Goal: Transaction & Acquisition: Purchase product/service

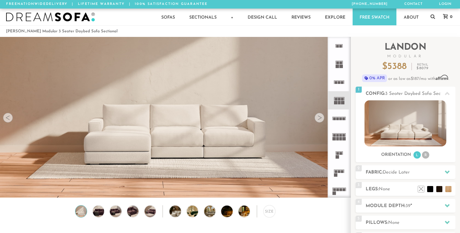
scroll to position [6766, 460]
click at [319, 121] on div at bounding box center [320, 118] width 10 height 10
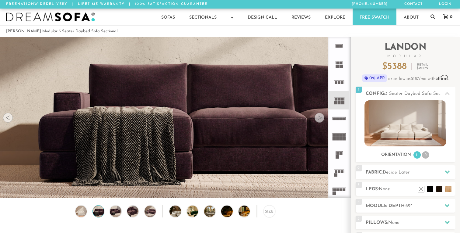
click at [319, 121] on div at bounding box center [320, 118] width 10 height 10
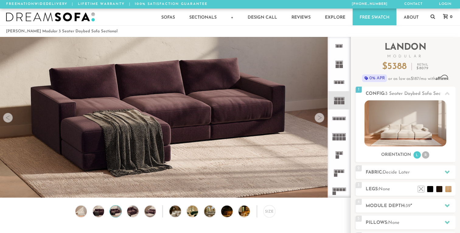
click at [319, 121] on div at bounding box center [320, 118] width 10 height 10
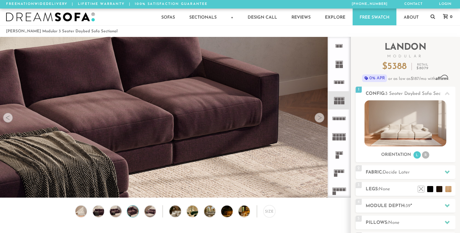
click at [319, 121] on div at bounding box center [320, 118] width 10 height 10
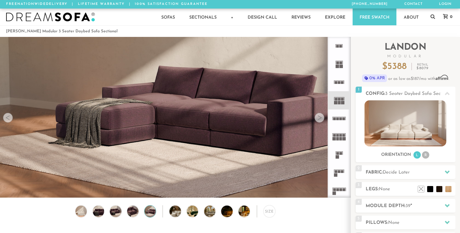
click at [323, 115] on div at bounding box center [320, 118] width 10 height 10
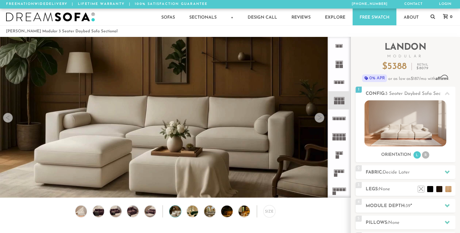
click at [319, 121] on div at bounding box center [320, 118] width 10 height 10
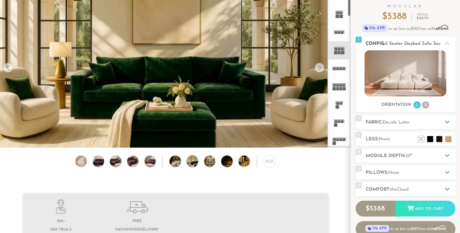
scroll to position [48, 0]
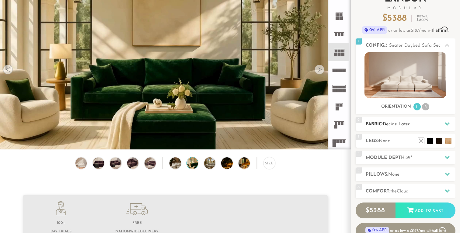
click at [413, 125] on h2 "Fabric: Decide Later" at bounding box center [411, 124] width 90 height 7
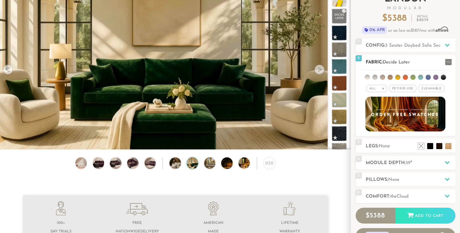
click at [370, 77] on li at bounding box center [367, 77] width 5 height 5
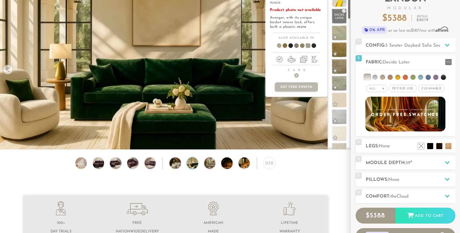
scroll to position [0, 0]
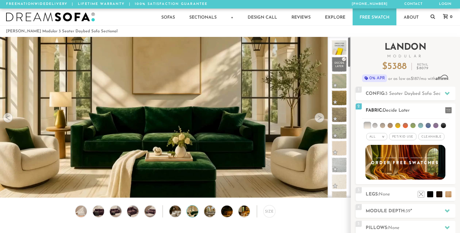
click at [374, 124] on li at bounding box center [375, 125] width 5 height 5
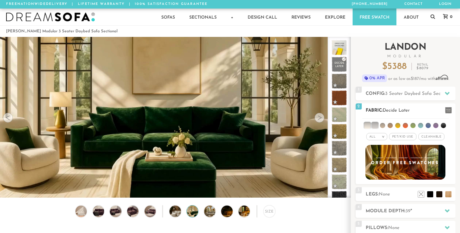
click at [368, 125] on li at bounding box center [368, 125] width 6 height 6
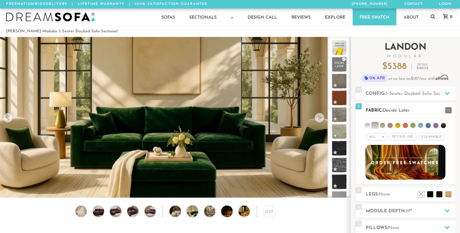
click at [367, 123] on li at bounding box center [367, 125] width 5 height 5
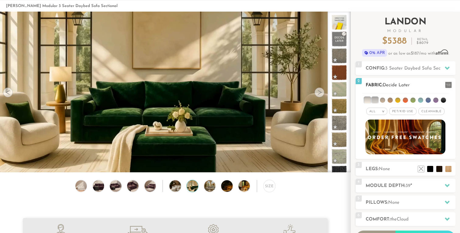
scroll to position [29, 0]
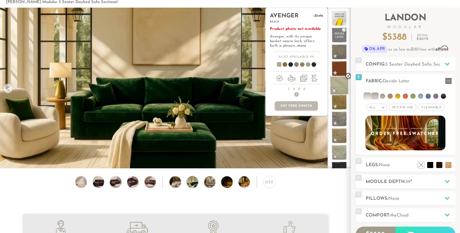
click at [337, 88] on span at bounding box center [339, 85] width 19 height 19
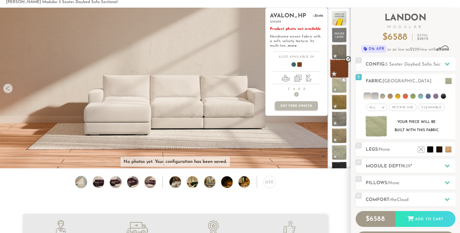
click at [336, 67] on span at bounding box center [339, 68] width 19 height 19
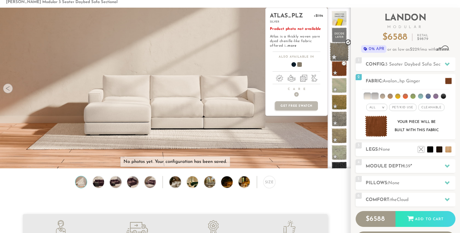
click at [339, 48] on span at bounding box center [339, 51] width 19 height 19
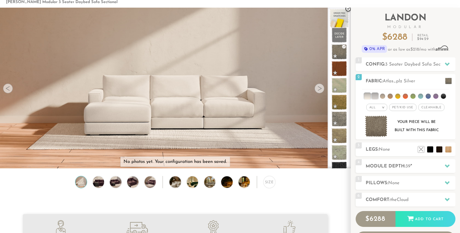
click at [335, 19] on span at bounding box center [339, 18] width 19 height 19
click at [368, 95] on li at bounding box center [368, 96] width 6 height 6
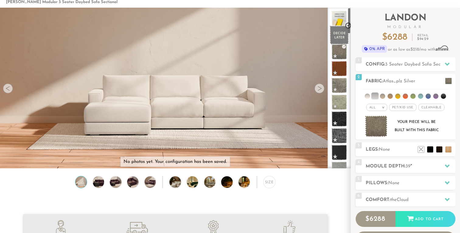
click at [338, 36] on span at bounding box center [339, 35] width 19 height 19
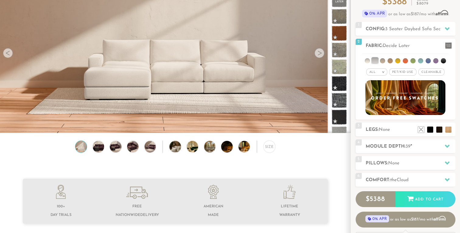
scroll to position [65, 0]
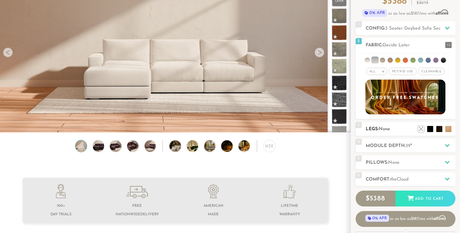
click at [382, 123] on div "3 Legs: None $0 $199 Nailheads:" at bounding box center [406, 129] width 100 height 14
click at [445, 129] on li at bounding box center [440, 119] width 24 height 24
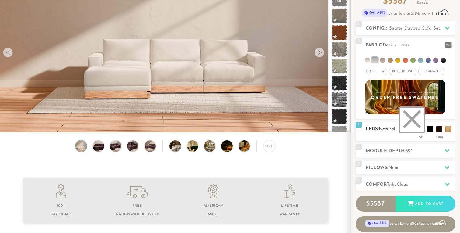
click at [421, 128] on li at bounding box center [412, 119] width 24 height 24
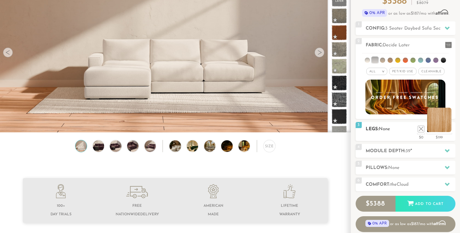
click at [447, 126] on li at bounding box center [440, 119] width 24 height 24
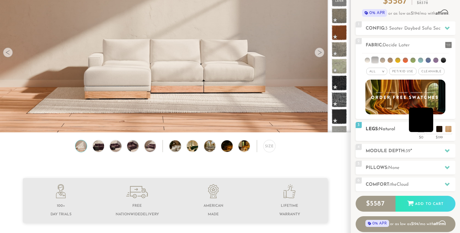
click at [428, 128] on li at bounding box center [421, 119] width 24 height 24
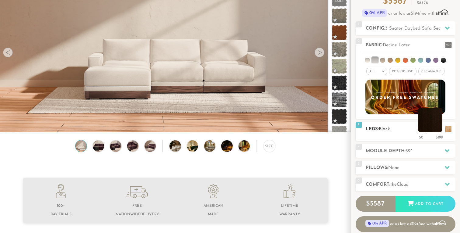
click at [441, 128] on li at bounding box center [430, 119] width 24 height 24
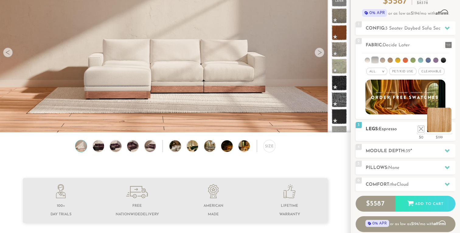
click at [450, 128] on li at bounding box center [440, 119] width 24 height 24
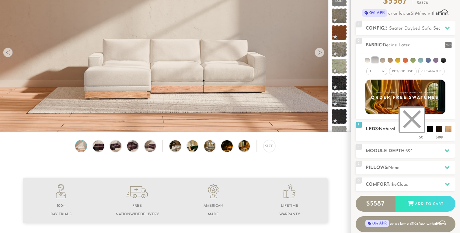
click at [419, 131] on li at bounding box center [412, 119] width 24 height 24
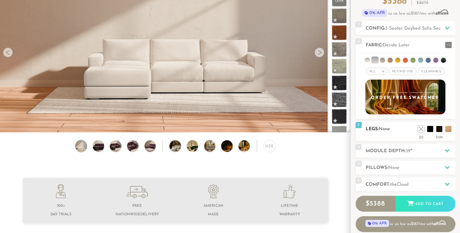
scroll to position [72, 0]
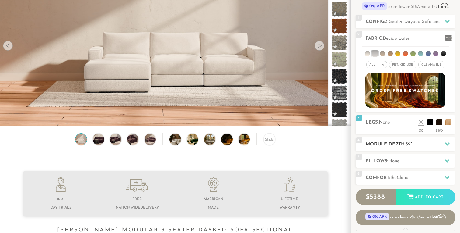
click at [396, 142] on h2 "Module Depth: 39 "" at bounding box center [411, 144] width 90 height 7
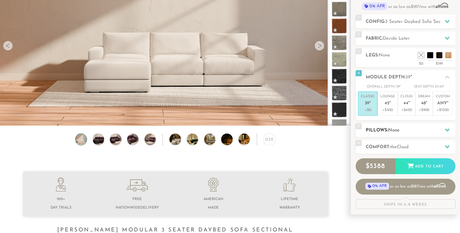
click at [388, 132] on h2 "Pillows: None" at bounding box center [411, 130] width 90 height 7
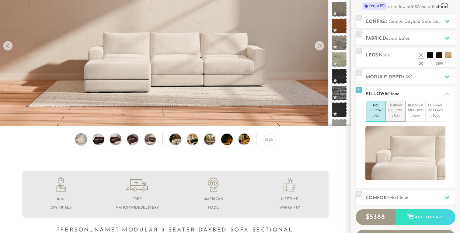
click at [398, 111] on p "Throw Pillows" at bounding box center [396, 108] width 15 height 10
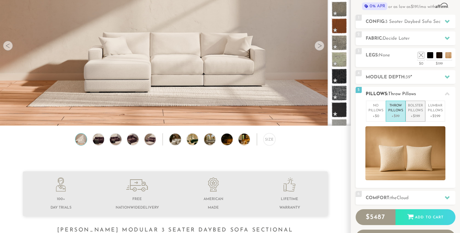
click at [418, 109] on p "Bolster Pillows" at bounding box center [415, 108] width 15 height 10
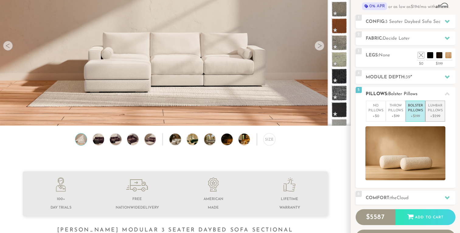
click at [435, 109] on p "Lumbar Pillows" at bounding box center [435, 108] width 15 height 10
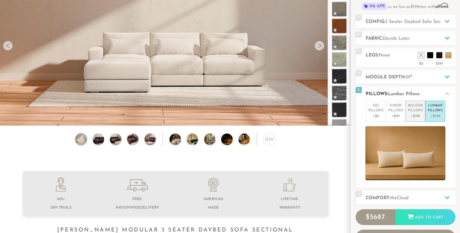
click at [417, 112] on p "Bolster Pillows" at bounding box center [415, 108] width 15 height 10
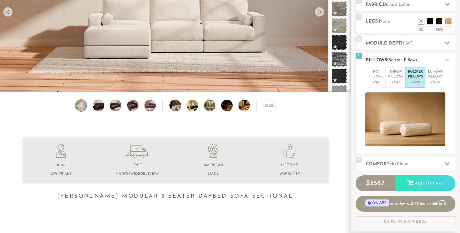
scroll to position [106, 0]
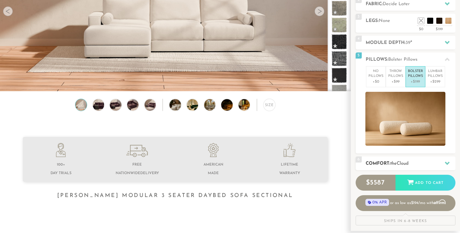
click at [400, 156] on div "6 Comfort: the Cloud soft" at bounding box center [406, 163] width 100 height 14
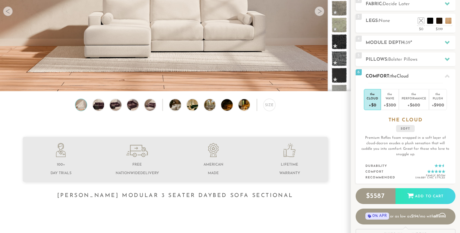
click at [393, 74] on span "the" at bounding box center [394, 76] width 6 height 5
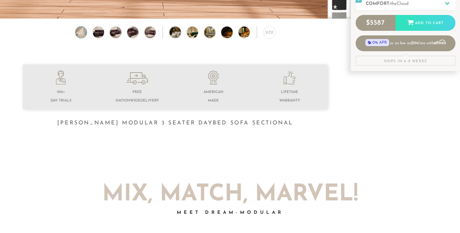
scroll to position [192, 0]
